Goal: Task Accomplishment & Management: Complete application form

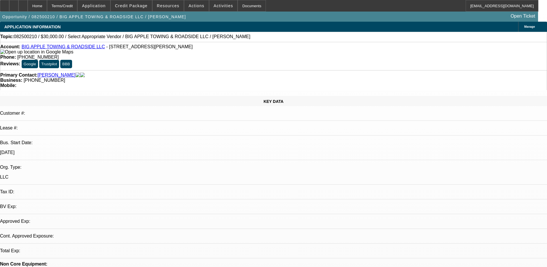
select select "0"
select select "2"
select select "0.1"
select select "4"
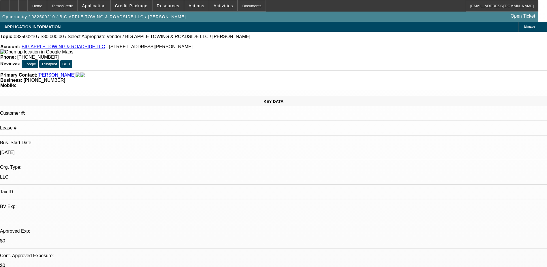
click at [179, 18] on div "Opportunity / 082500210 / BIG APPLE TOWING & ROADSIDE LLC / Suncar, Travis Open…" at bounding box center [269, 17] width 539 height 10
click at [14, 4] on icon at bounding box center [14, 4] width 0 height 0
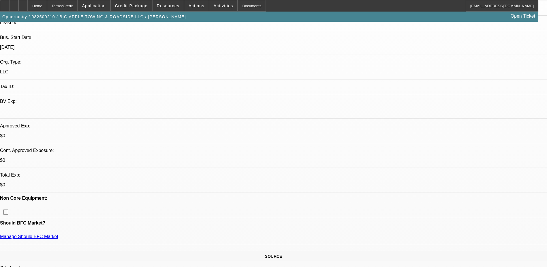
scroll to position [115, 0]
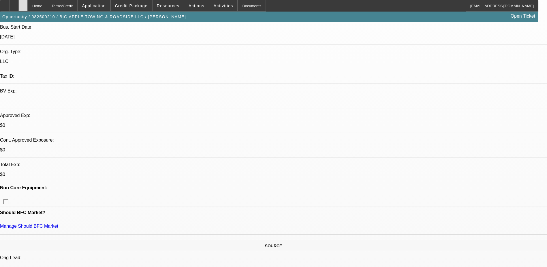
click at [28, 3] on div at bounding box center [22, 6] width 9 height 12
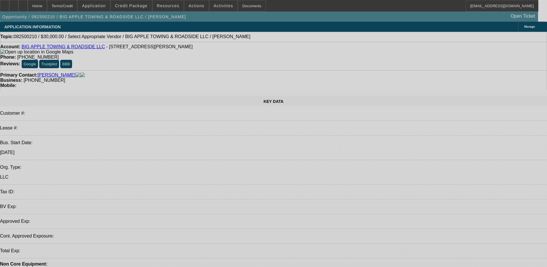
select select "0"
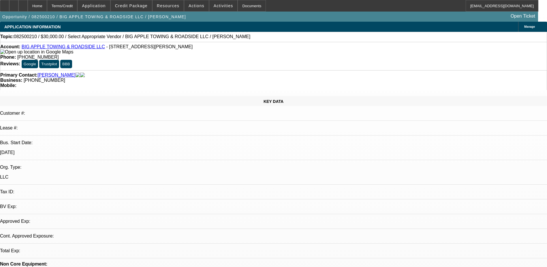
select select "2"
select select "0.1"
select select "1"
select select "2"
select select "4"
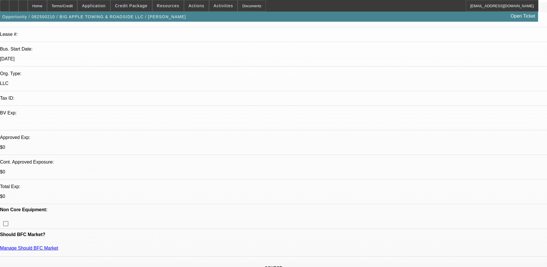
scroll to position [173, 0]
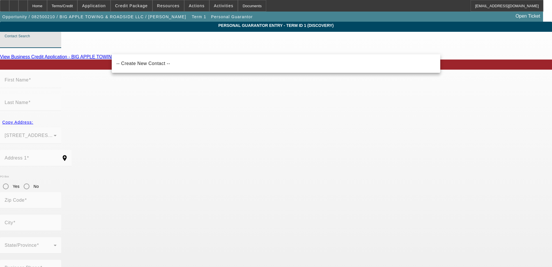
click at [57, 46] on input "Contact Search" at bounding box center [31, 42] width 52 height 7
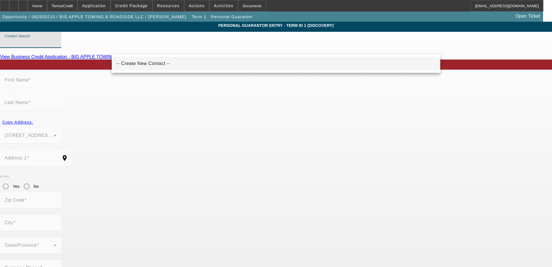
click at [150, 65] on span "-- Create New Contact --" at bounding box center [143, 63] width 54 height 5
type input "-- Create New Contact --"
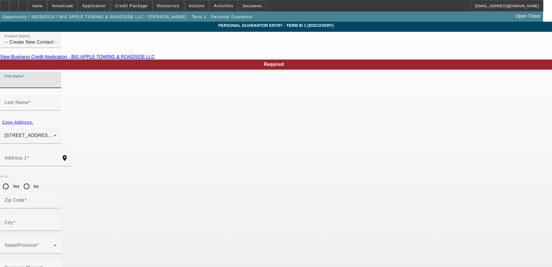
click at [57, 86] on input "First Name" at bounding box center [31, 82] width 52 height 7
type input "Robert"
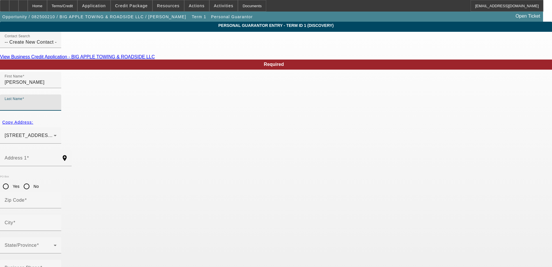
click at [57, 101] on input "Last Name" at bounding box center [31, 104] width 52 height 7
type input "C"
type input "De La Cruz"
click at [57, 157] on input "Address 1" at bounding box center [31, 160] width 52 height 7
paste input "27 Valley Road"
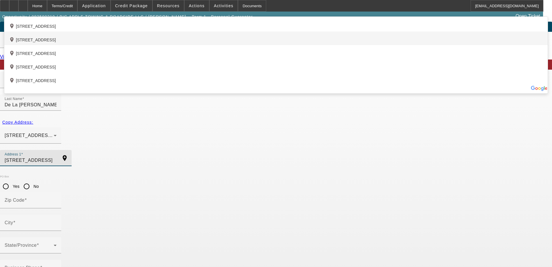
type input "327 Valley Road"
click at [202, 45] on div "add_location 327 Valley Road, West Orange, NJ 07052, US" at bounding box center [275, 38] width 543 height 14
type input "07052"
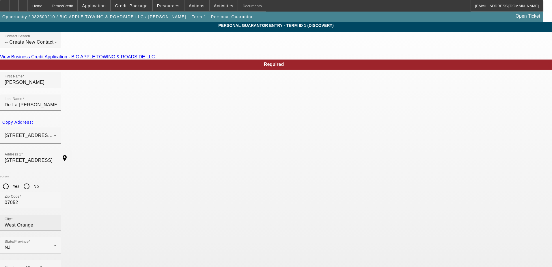
click at [57, 221] on input "West Orange" at bounding box center [31, 224] width 52 height 7
type input "W"
click at [57, 199] on input "07052" at bounding box center [31, 202] width 52 height 7
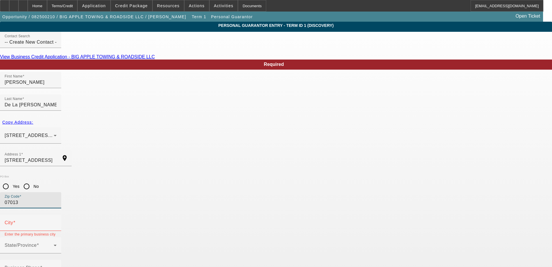
type input "07013"
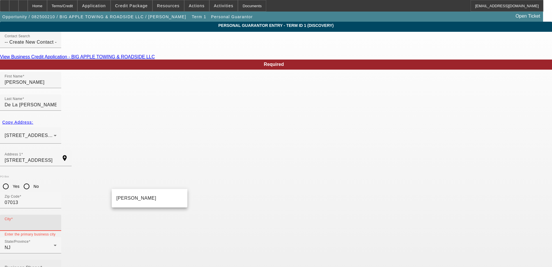
drag, startPoint x: 128, startPoint y: 197, endPoint x: 141, endPoint y: 195, distance: 12.5
click at [129, 197] on mat-option "Clifton" at bounding box center [150, 198] width 76 height 14
type input "Clifton"
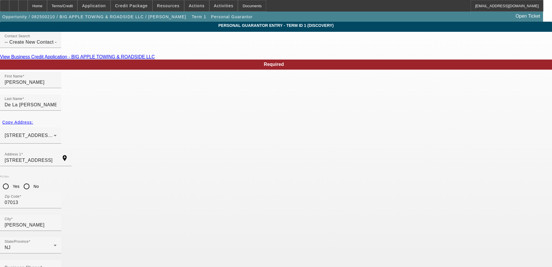
type input "25"
drag, startPoint x: 137, startPoint y: 225, endPoint x: 125, endPoint y: 223, distance: 11.7
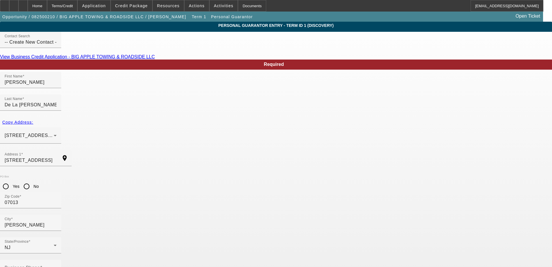
paste input "144-13-4831"
type input "144-13-4831"
click at [42, 265] on span at bounding box center [41, 267] width 2 height 5
click at [57, 266] on input "Business Phone" at bounding box center [31, 269] width 52 height 7
drag, startPoint x: 146, startPoint y: 201, endPoint x: 135, endPoint y: 203, distance: 10.8
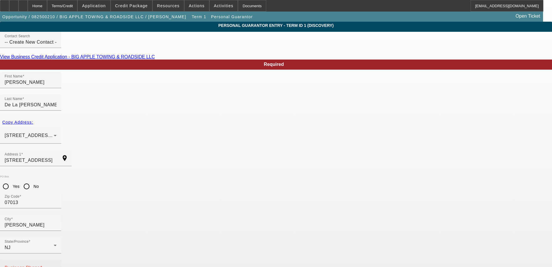
click at [40, 265] on mat-label "Business Phone" at bounding box center [22, 267] width 35 height 5
click at [57, 266] on input "Business Phone" at bounding box center [31, 269] width 52 height 7
paste input "(386) 279-5366"
type input "(386) 279-5366"
drag, startPoint x: 214, startPoint y: 225, endPoint x: 204, endPoint y: 228, distance: 9.8
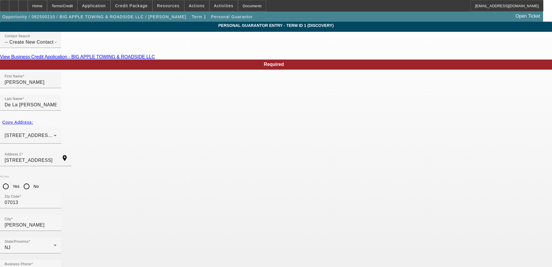
paste input "d.robert2004@gmail.com"
type input "d.robert2004@gmail.com"
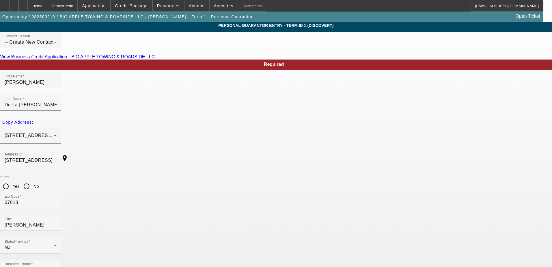
click at [32, 180] on input "No" at bounding box center [27, 186] width 12 height 12
radio input "true"
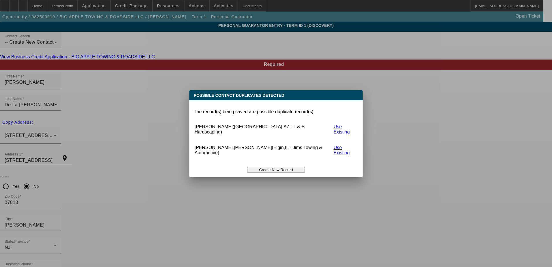
click at [292, 167] on button "Create New Record" at bounding box center [276, 170] width 58 height 6
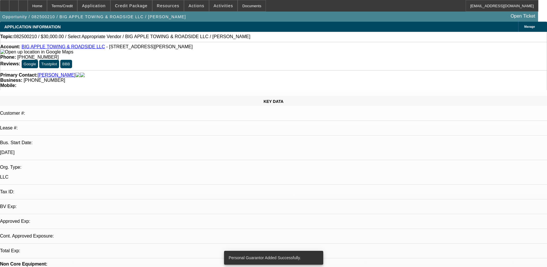
select select "0"
select select "2"
select select "0.1"
select select "4"
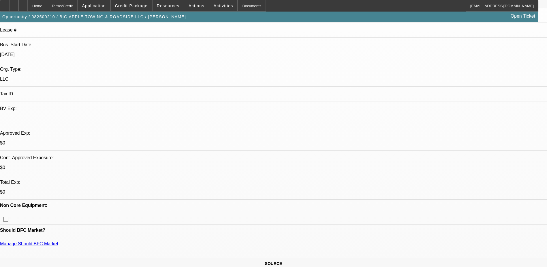
scroll to position [144, 0]
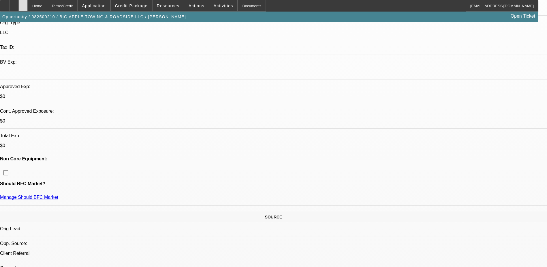
click at [23, 4] on icon at bounding box center [23, 4] width 0 height 0
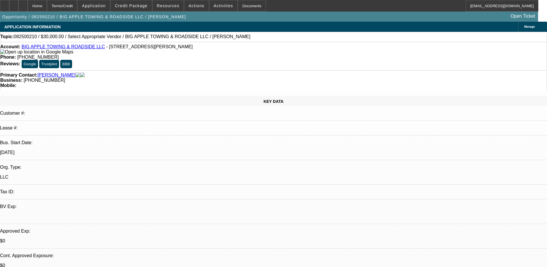
select select "0"
select select "2"
select select "0.1"
select select "4"
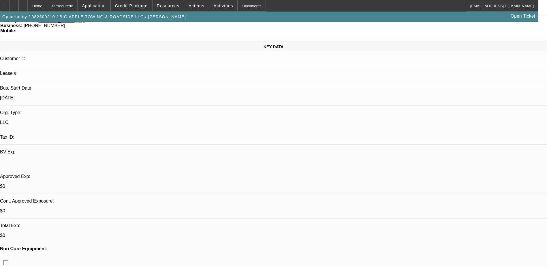
scroll to position [29, 0]
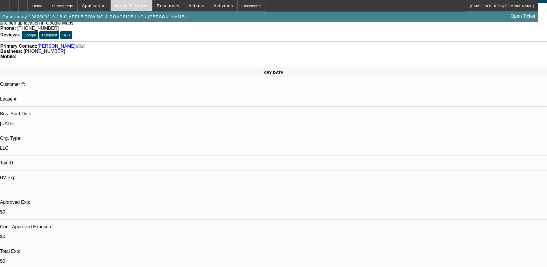
click at [139, 4] on span "Credit Package" at bounding box center [131, 5] width 33 height 5
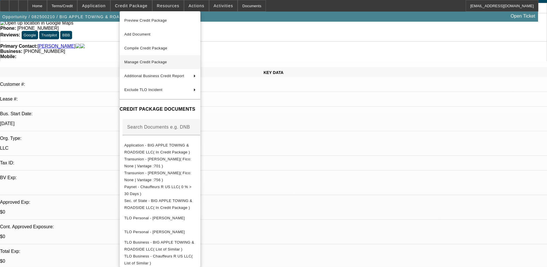
click at [153, 59] on span "Manage Credit Package" at bounding box center [160, 62] width 72 height 7
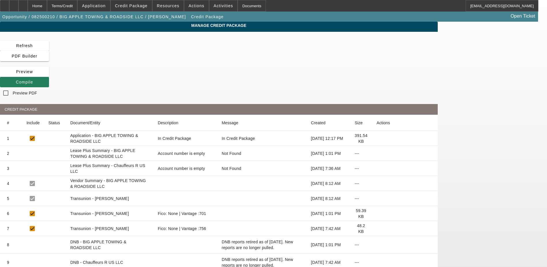
click at [33, 80] on span "Compile" at bounding box center [24, 82] width 17 height 5
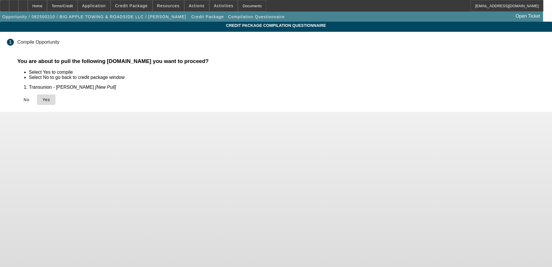
click at [42, 99] on icon at bounding box center [42, 99] width 0 height 5
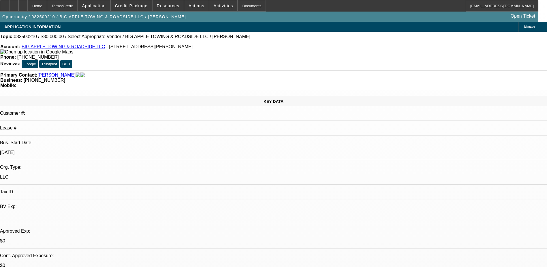
select select "0"
select select "2"
select select "0.1"
select select "4"
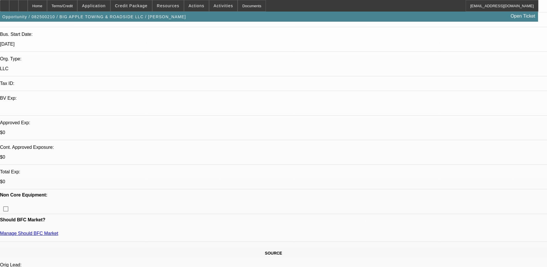
scroll to position [115, 0]
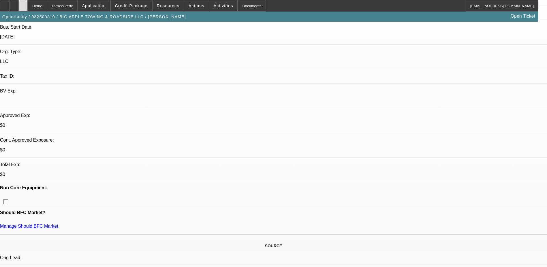
click at [28, 9] on div at bounding box center [22, 6] width 9 height 12
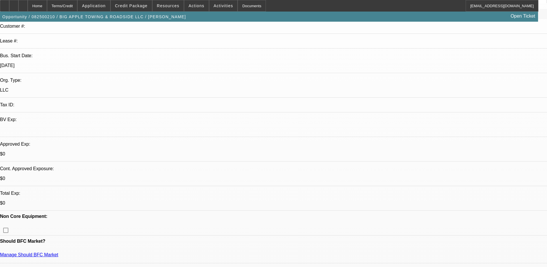
select select "0"
select select "2"
select select "0.1"
select select "4"
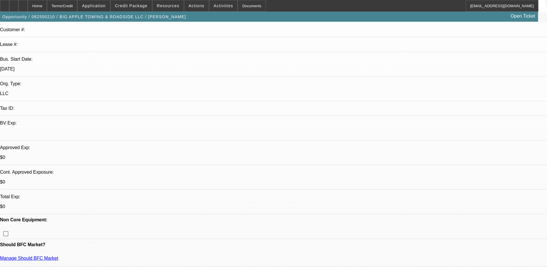
scroll to position [29, 0]
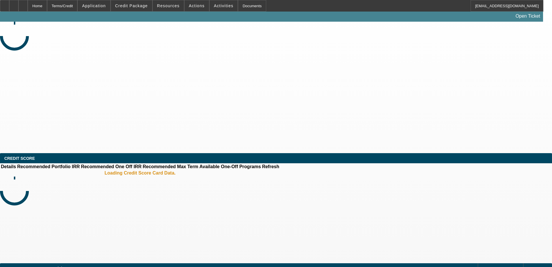
select select "0"
select select "2"
select select "0.1"
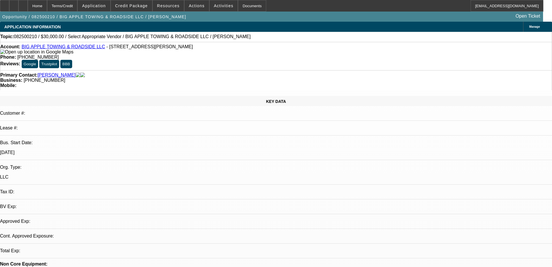
select select "1"
select select "2"
select select "4"
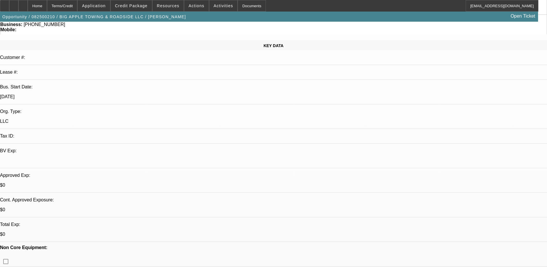
scroll to position [144, 0]
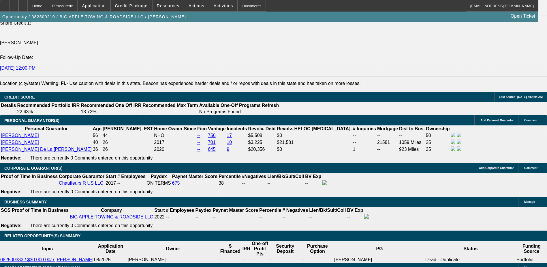
scroll to position [779, 0]
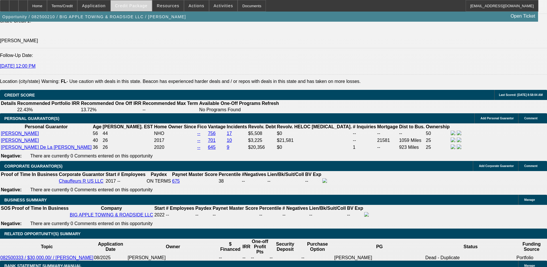
click at [136, 6] on span "Credit Package" at bounding box center [131, 5] width 33 height 5
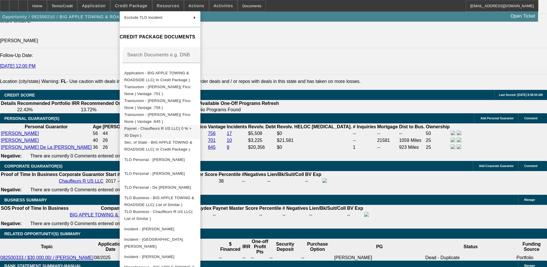
scroll to position [86, 0]
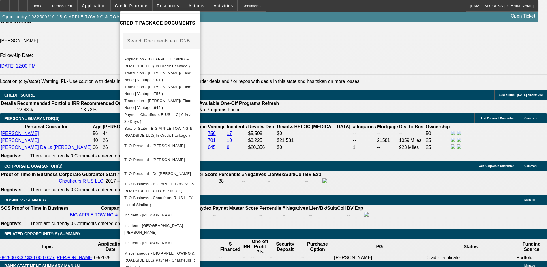
click at [309, 150] on div at bounding box center [273, 133] width 547 height 267
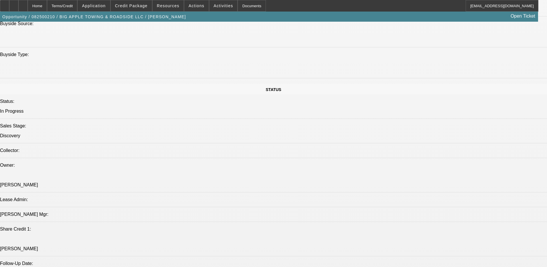
scroll to position [635, 0]
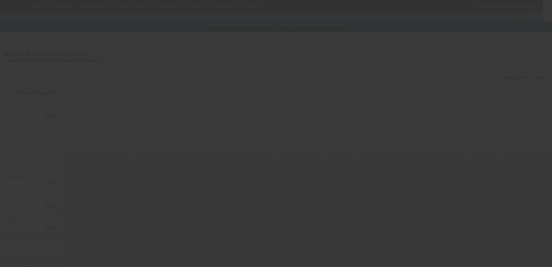
type input "$30,000.00"
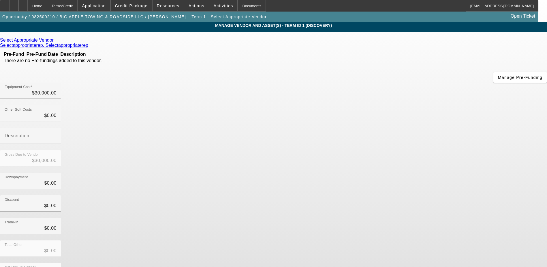
click at [55, 40] on icon at bounding box center [55, 40] width 0 height 5
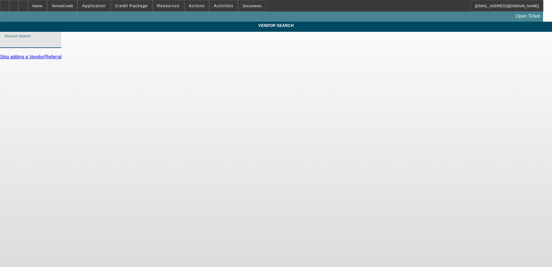
click at [57, 46] on input "Account Search" at bounding box center [31, 42] width 52 height 7
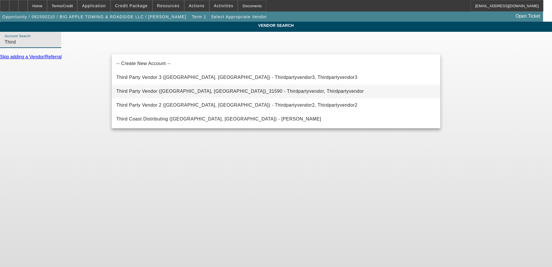
click at [255, 89] on mat-option "Third Party Vendor (Northbrook, IL)_31590 - Thirdpartyvendor, Thirdpartyvendor" at bounding box center [276, 91] width 328 height 14
type input "Third Party Vendor (Northbrook, IL)_31590 - Thirdpartyvendor, Thirdpartyvendor"
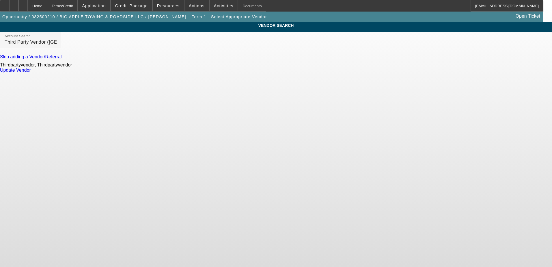
click at [31, 72] on link "Update Vendor" at bounding box center [15, 70] width 31 height 5
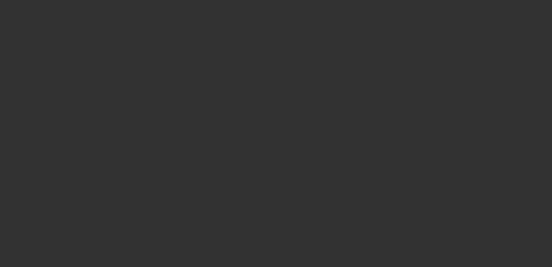
type input "$30,000.00"
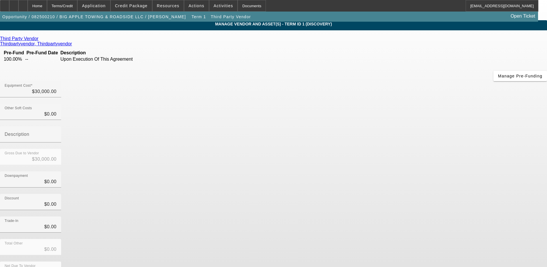
scroll to position [2, 0]
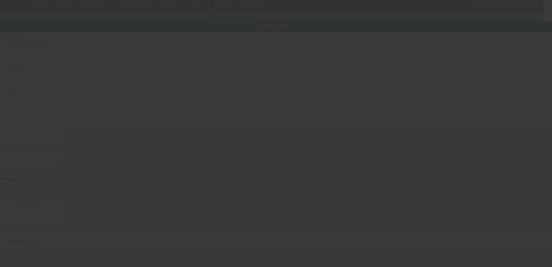
type input "515 Gaspar Ave"
type input "Deltona"
type input "32725"
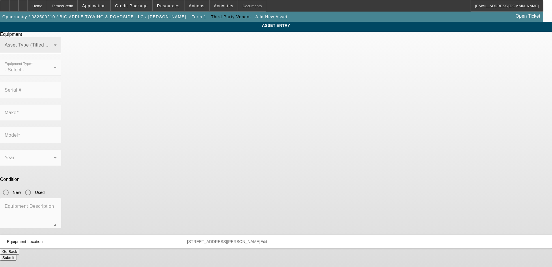
click at [54, 51] on span at bounding box center [29, 47] width 49 height 7
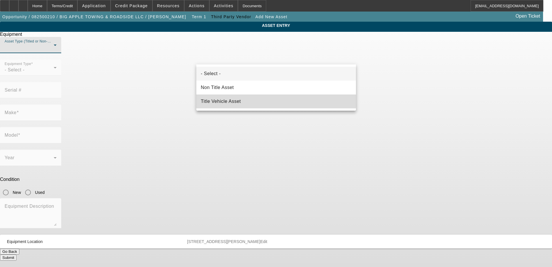
click at [244, 99] on mat-option "Title Vehicle Asset" at bounding box center [276, 101] width 160 height 14
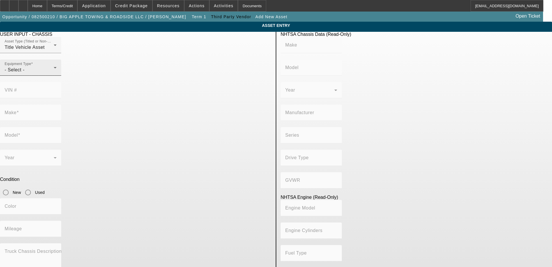
click at [59, 71] on icon at bounding box center [55, 67] width 7 height 7
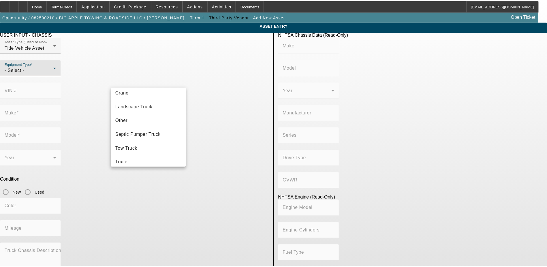
scroll to position [64, 0]
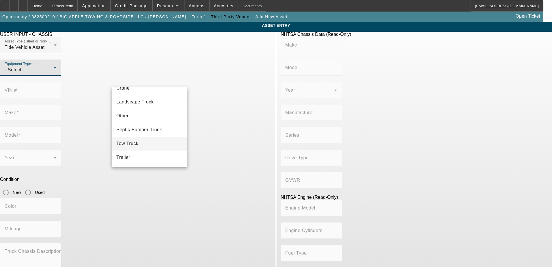
click at [146, 143] on mat-option "Tow Truck" at bounding box center [150, 144] width 76 height 14
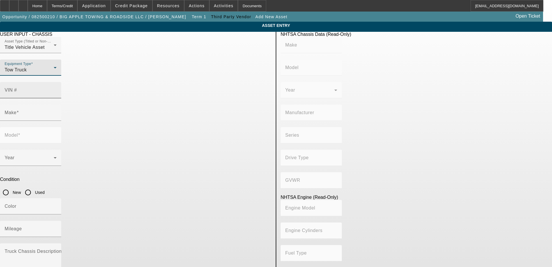
click at [57, 89] on input "VIN #" at bounding box center [31, 92] width 52 height 7
drag, startPoint x: 225, startPoint y: 79, endPoint x: 218, endPoint y: 81, distance: 7.9
click at [57, 89] on input "VIN #" at bounding box center [31, 92] width 52 height 7
type input "1FDFF6LN3LDA10632"
type input "FORD"
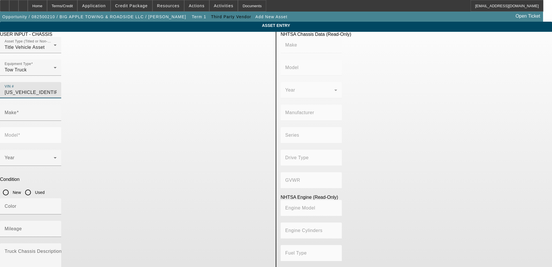
type input "F-600"
type input "FORD MOTOR COMPANY"
type input "F-Series"
type input "4WD/4-Wheel Drive/4x4"
type input "Class 6: 19,501 - 26,000 lb (8,845 - 11,794 kg)"
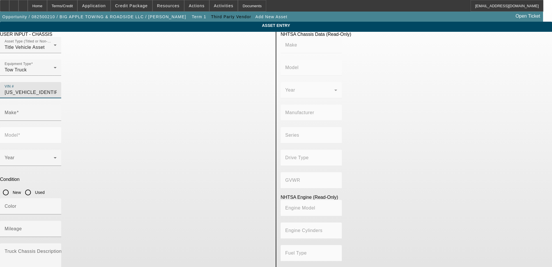
type input "8"
type input "Gasoline"
type input "445.47333189154"
type input "7.3"
type input "FORD"
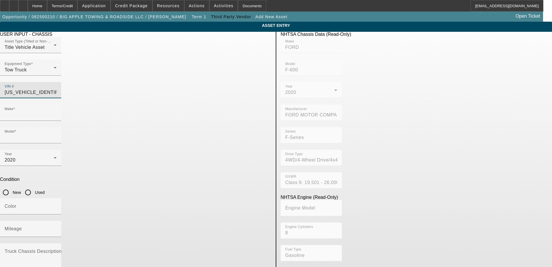
type input "F-600"
type input "1FDFF6LN3LDA10632"
click at [34, 186] on input "Used" at bounding box center [28, 192] width 12 height 12
radio input "true"
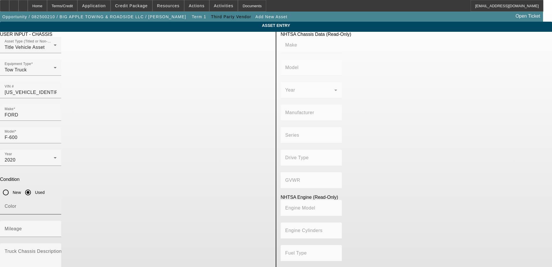
type input "FORD"
type input "F-600"
type input "FORD MOTOR COMPANY"
type input "F-Series"
type input "4WD/4-Wheel Drive/4x4"
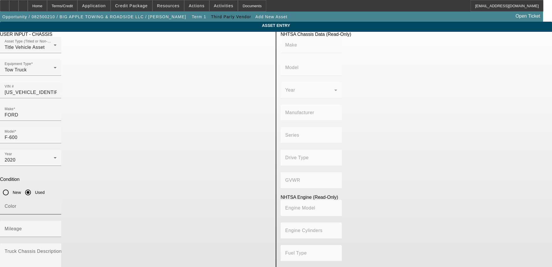
type input "Class 6: 19,501 - 26,000 lb (8,845 - 11,794 kg)"
type input "8"
type input "Gasoline"
type input "445.47333189154"
type input "7.3"
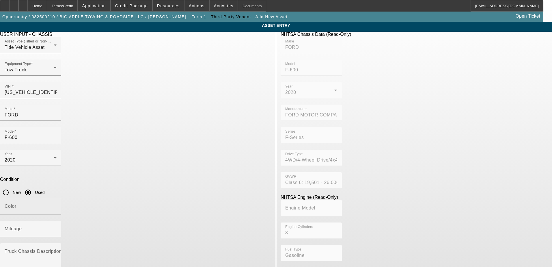
click at [57, 198] on div "Color" at bounding box center [31, 206] width 52 height 16
type input "Black"
click at [57, 227] on input "Mileage" at bounding box center [31, 230] width 52 height 7
type input "205000"
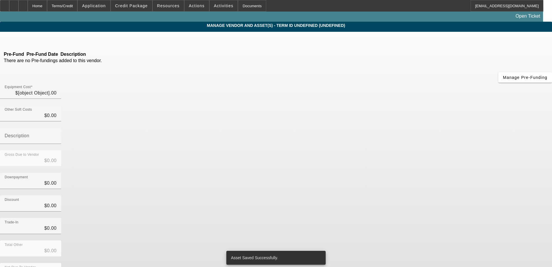
type input "$30,000.00"
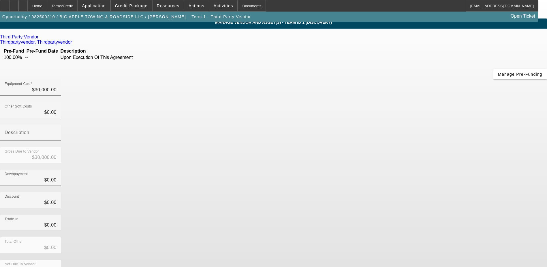
scroll to position [4, 0]
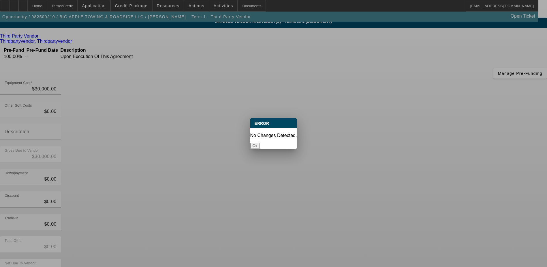
scroll to position [0, 0]
click at [260, 143] on button "Ok" at bounding box center [255, 146] width 10 height 6
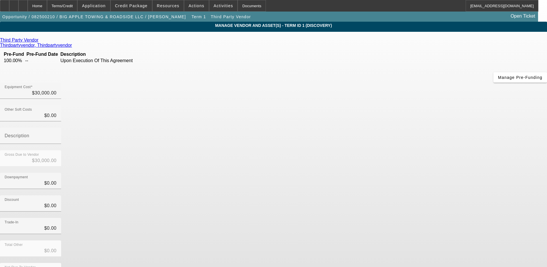
scroll to position [4, 0]
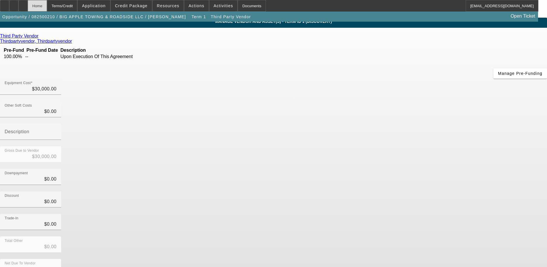
click at [47, 3] on div "Home" at bounding box center [37, 6] width 19 height 12
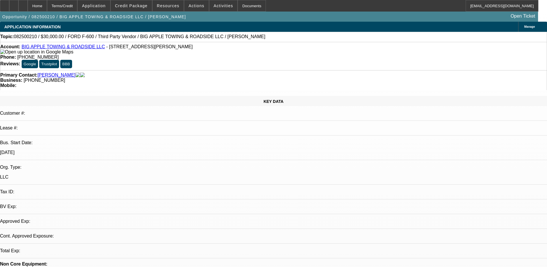
select select "0"
select select "2"
select select "0.1"
select select "4"
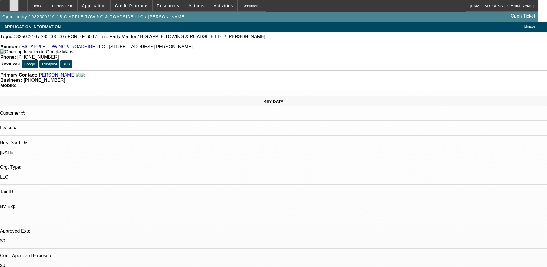
click at [18, 2] on div at bounding box center [13, 6] width 9 height 12
click at [142, 9] on span at bounding box center [131, 6] width 41 height 14
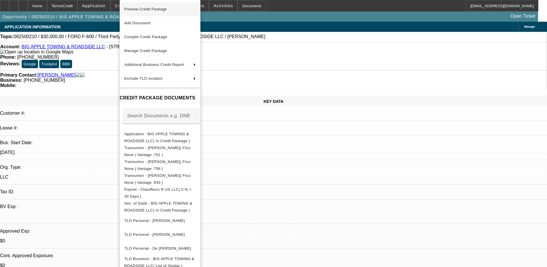
click at [167, 11] on span "Preview Credit Package" at bounding box center [145, 9] width 43 height 4
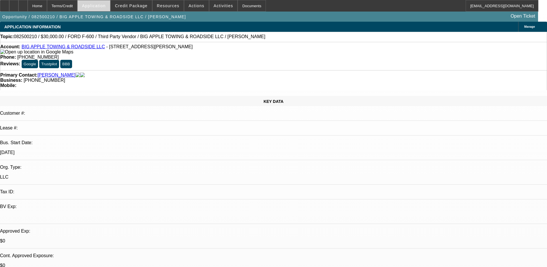
click at [110, 9] on span at bounding box center [94, 6] width 32 height 14
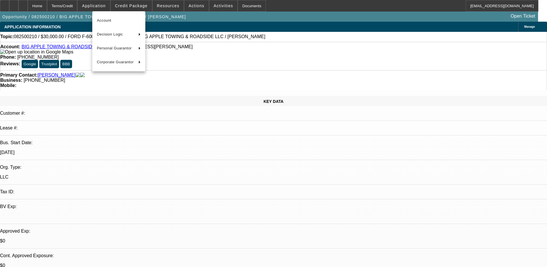
click at [179, 16] on div at bounding box center [273, 133] width 547 height 267
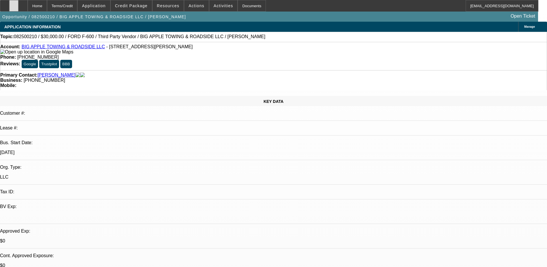
click at [14, 4] on icon at bounding box center [14, 4] width 0 height 0
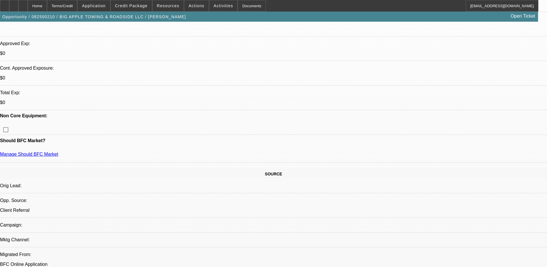
scroll to position [202, 0]
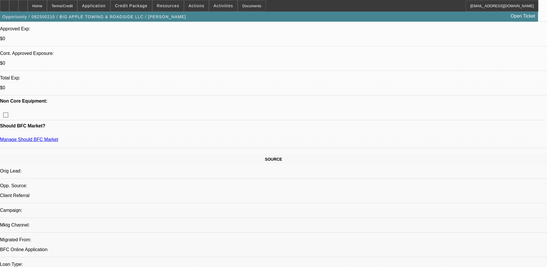
radio input "true"
type textarea "Have all apps, need Invoice and picture of odo"
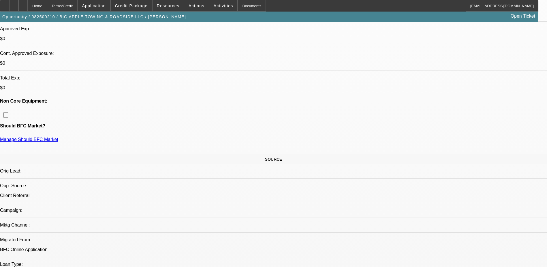
radio input "true"
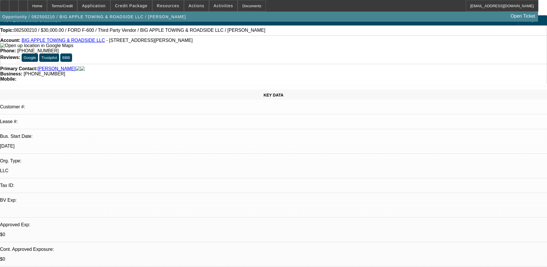
scroll to position [0, 0]
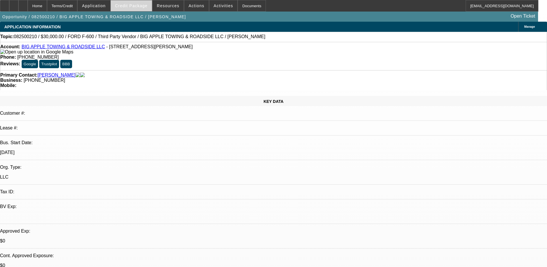
click at [148, 4] on span "Credit Package" at bounding box center [131, 5] width 33 height 5
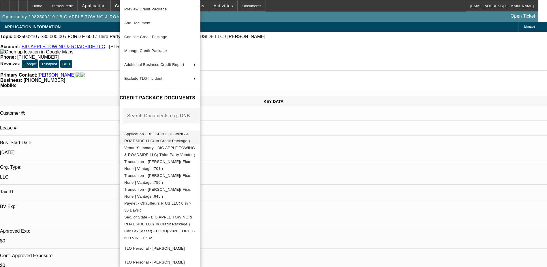
click at [170, 134] on span "Application - BIG APPLE TOWING & ROADSIDE LLC( In Credit Package )" at bounding box center [157, 137] width 66 height 11
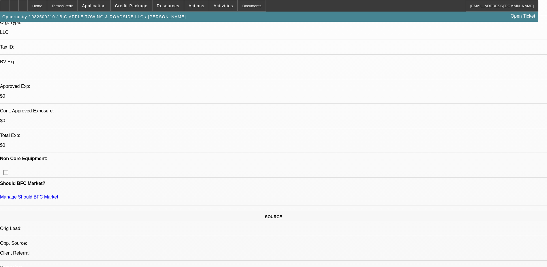
scroll to position [144, 0]
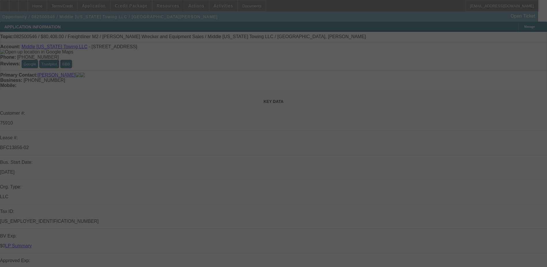
select select "0"
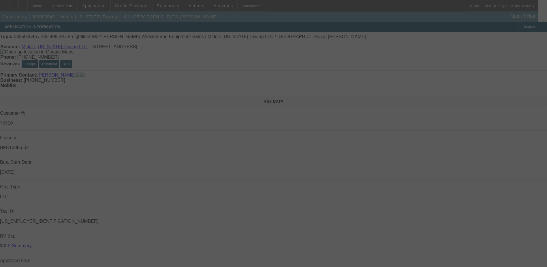
select select "0"
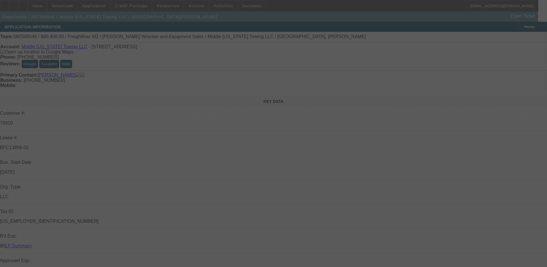
select select "0"
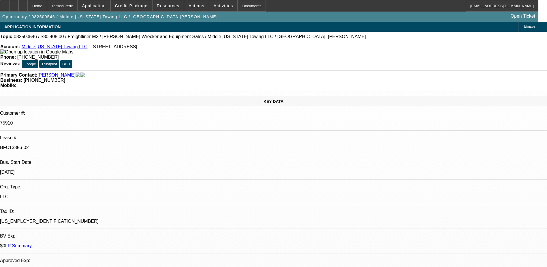
select select "1"
select select "2"
select select "6"
select select "1"
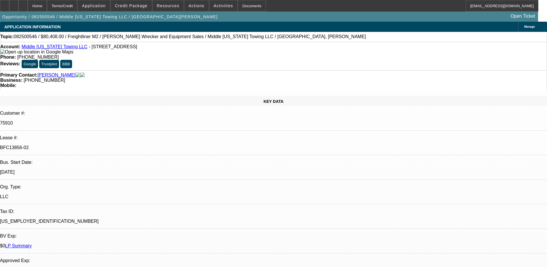
select select "6"
select select "1"
select select "2"
select select "6"
select select "1"
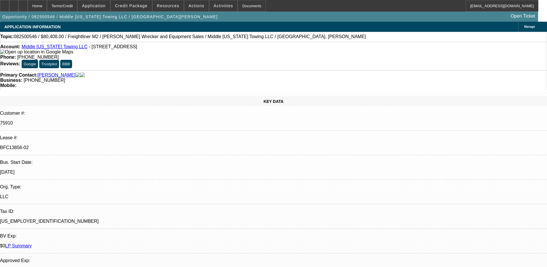
select select "2"
select select "6"
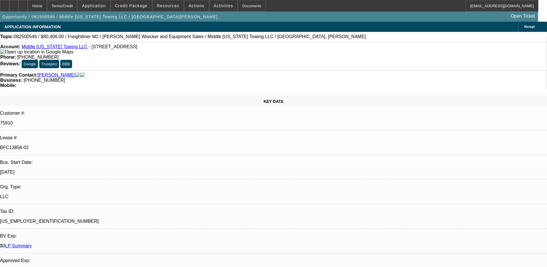
drag, startPoint x: 418, startPoint y: 110, endPoint x: 384, endPoint y: 54, distance: 65.2
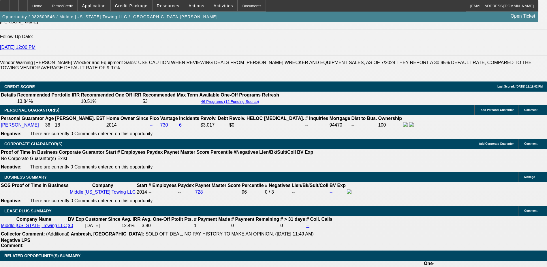
scroll to position [837, 0]
